Goal: Task Accomplishment & Management: Manage account settings

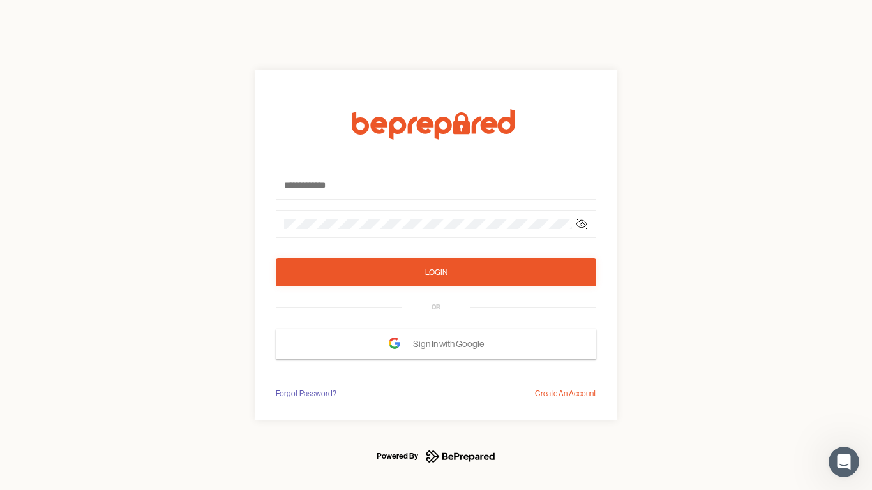
click at [436, 245] on form "Login OR Sign In with Google" at bounding box center [436, 234] width 321 height 250
click at [582, 224] on icon at bounding box center [582, 224] width 10 height 10
click at [436, 273] on div "Login" at bounding box center [436, 272] width 22 height 13
click at [436, 344] on span "Sign In with Google" at bounding box center [451, 344] width 77 height 23
click at [305, 394] on div "Forgot Password?" at bounding box center [306, 394] width 61 height 13
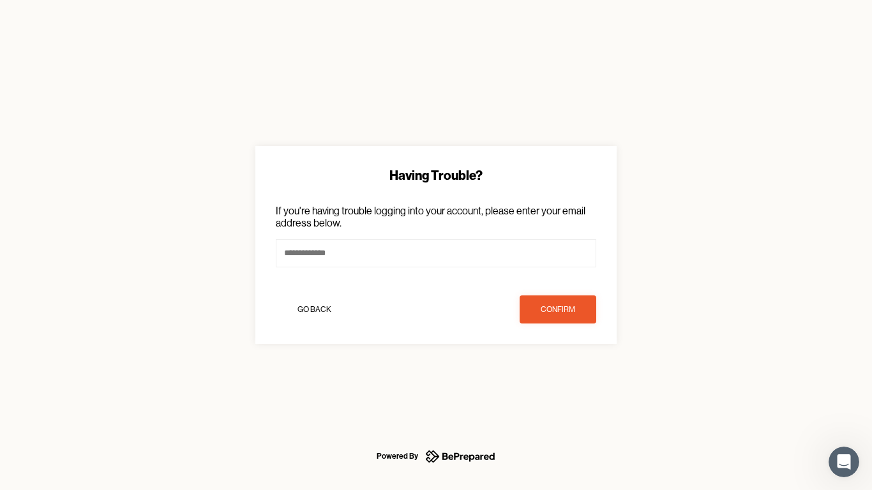
click at [566, 394] on div "Having Trouble? If you're having trouble logging into your account, please ente…" at bounding box center [436, 245] width 872 height 490
click at [844, 462] on icon "Open Intercom Messenger" at bounding box center [844, 462] width 21 height 21
